Goal: Task Accomplishment & Management: Use online tool/utility

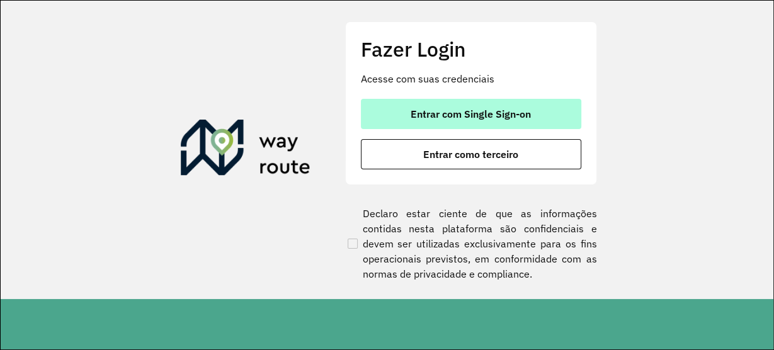
click at [431, 112] on span "Entrar com Single Sign-on" at bounding box center [471, 114] width 120 height 10
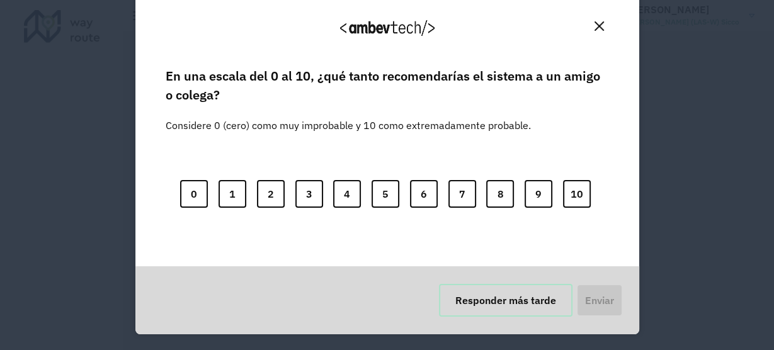
click at [529, 295] on button "Responder más tarde" at bounding box center [506, 300] width 134 height 33
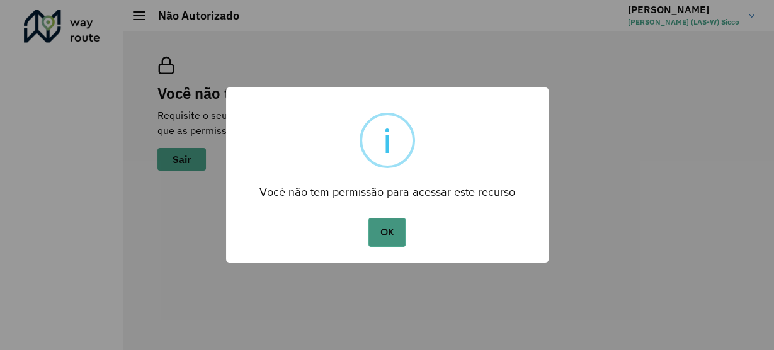
click at [393, 234] on button "OK" at bounding box center [387, 232] width 37 height 29
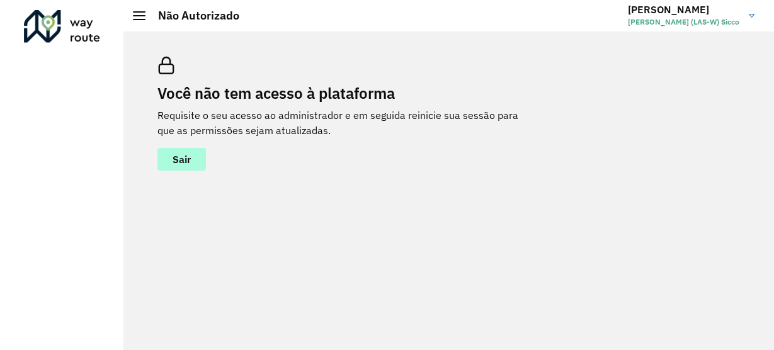
drag, startPoint x: 163, startPoint y: 150, endPoint x: 166, endPoint y: 167, distance: 17.3
click at [165, 154] on button "Sair" at bounding box center [181, 159] width 49 height 23
